Goal: Navigation & Orientation: Understand site structure

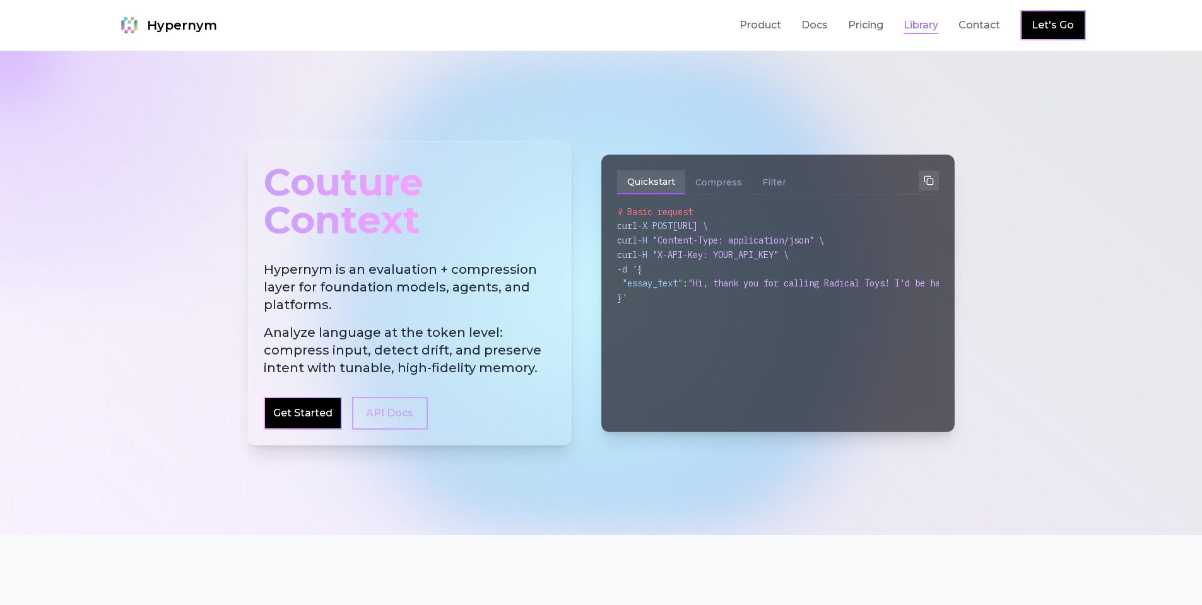
click at [926, 26] on link "Library" at bounding box center [921, 25] width 35 height 15
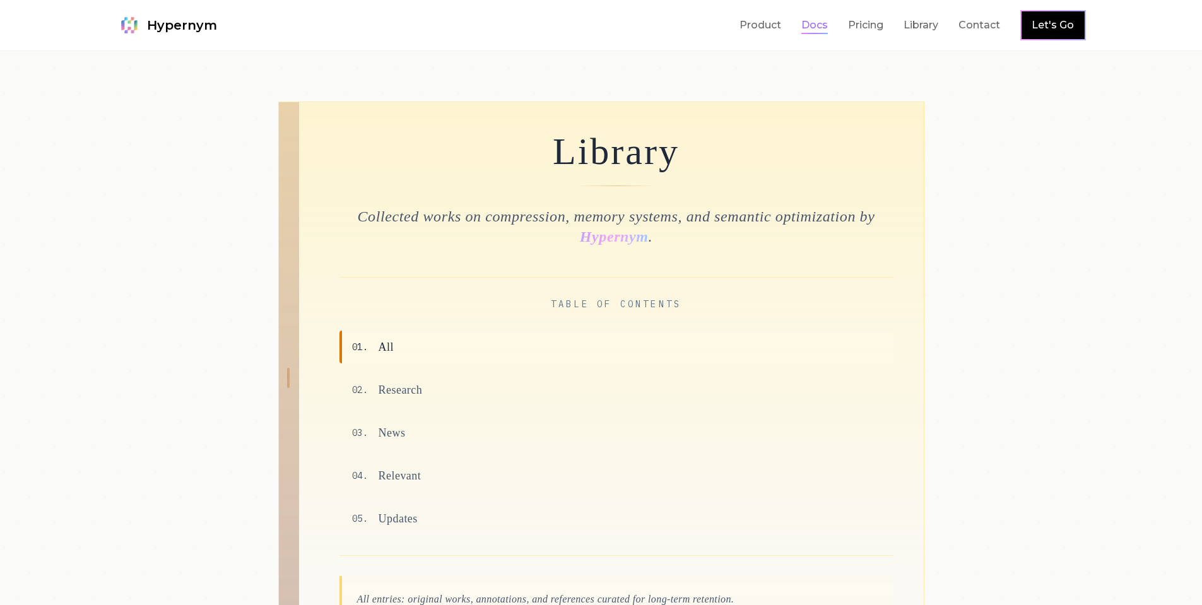
click at [817, 27] on link "Docs" at bounding box center [814, 25] width 27 height 15
click at [779, 23] on link "Product" at bounding box center [761, 25] width 42 height 15
